Goal: Task Accomplishment & Management: Use online tool/utility

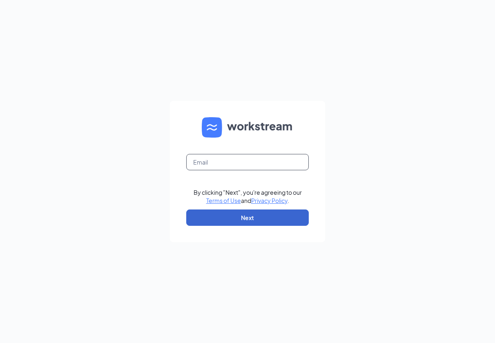
type input "JAXF23@KPGINVESTMENTS.NET"
click at [229, 220] on button "Next" at bounding box center [247, 217] width 122 height 16
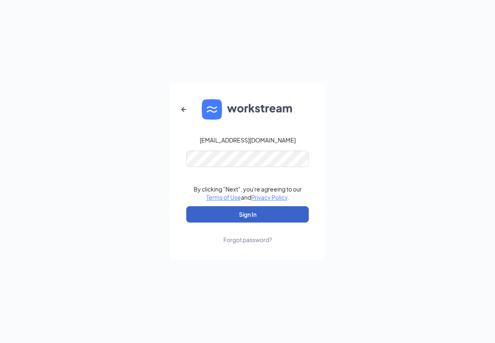
click at [251, 213] on button "Sign In" at bounding box center [247, 214] width 122 height 16
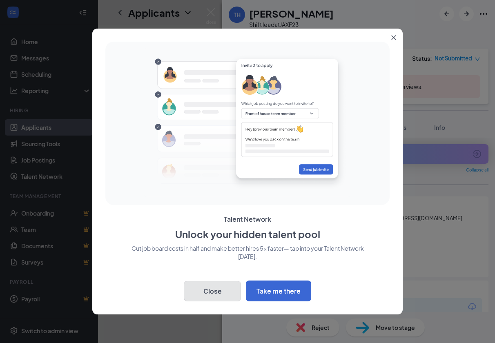
click at [206, 292] on button "Close" at bounding box center [212, 291] width 57 height 20
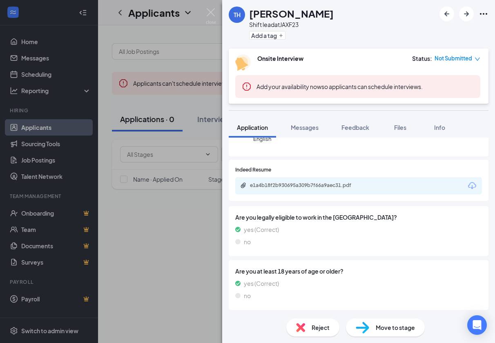
scroll to position [122, 0]
click at [256, 189] on div "e1a4b18f2b930695a309b7f66a9aec31.pdf" at bounding box center [307, 185] width 114 height 7
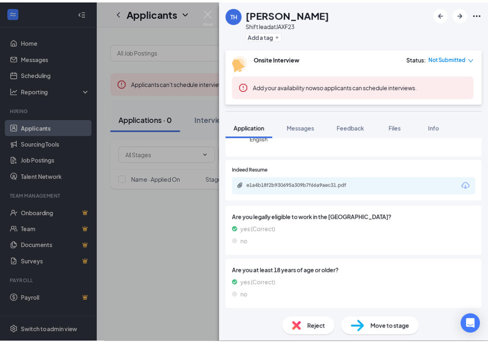
scroll to position [0, 0]
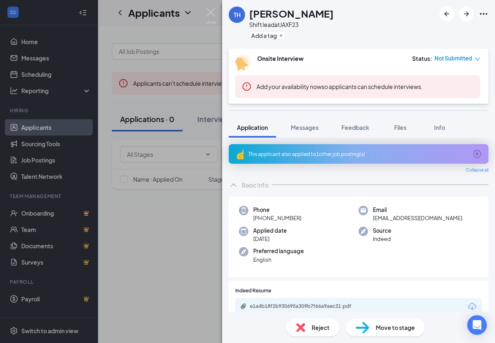
click at [484, 13] on icon "Ellipses" at bounding box center [483, 14] width 10 height 10
click at [181, 128] on div "TH [PERSON_NAME] Shift lead at JAXF23 Add a tag Onsite Interview Status : Not S…" at bounding box center [247, 171] width 495 height 343
click at [215, 43] on div "TH [PERSON_NAME] Shift lead at JAXF23 Add a tag Onsite Interview Status : Not S…" at bounding box center [247, 171] width 495 height 343
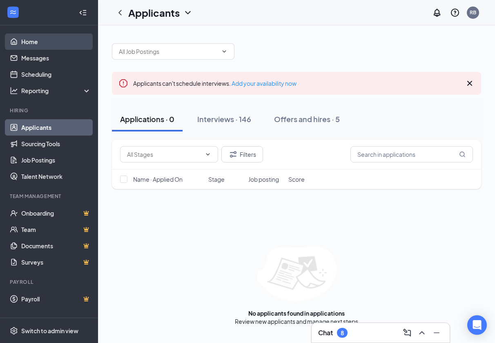
click at [29, 40] on link "Home" at bounding box center [56, 41] width 70 height 16
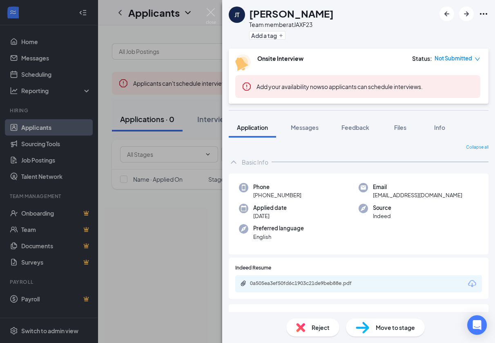
click at [361, 44] on div "JT Jenae Thomas Team member at JAXF23 Add a tag" at bounding box center [358, 24] width 273 height 49
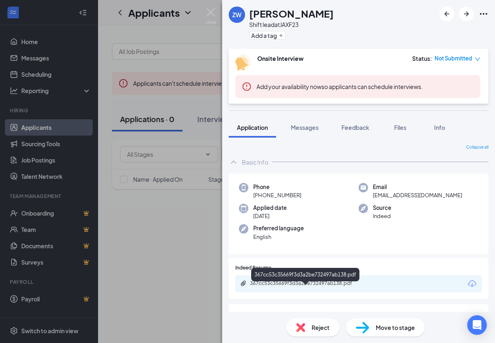
click at [272, 286] on div "367cc53c35669f3d3a2be732497ab138.pdf" at bounding box center [307, 283] width 114 height 7
